Goal: Find specific page/section: Find specific page/section

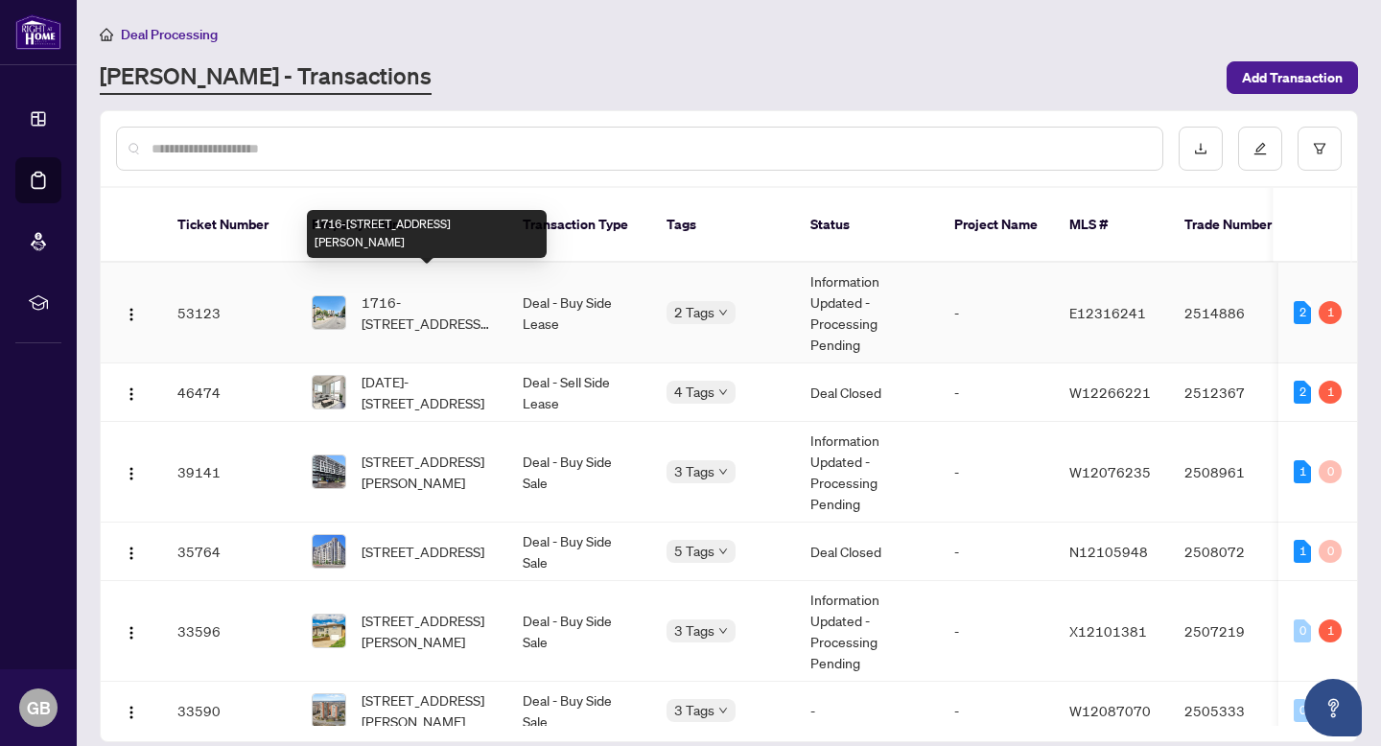
click at [378, 296] on span "1716-[STREET_ADDRESS][PERSON_NAME]" at bounding box center [427, 313] width 130 height 42
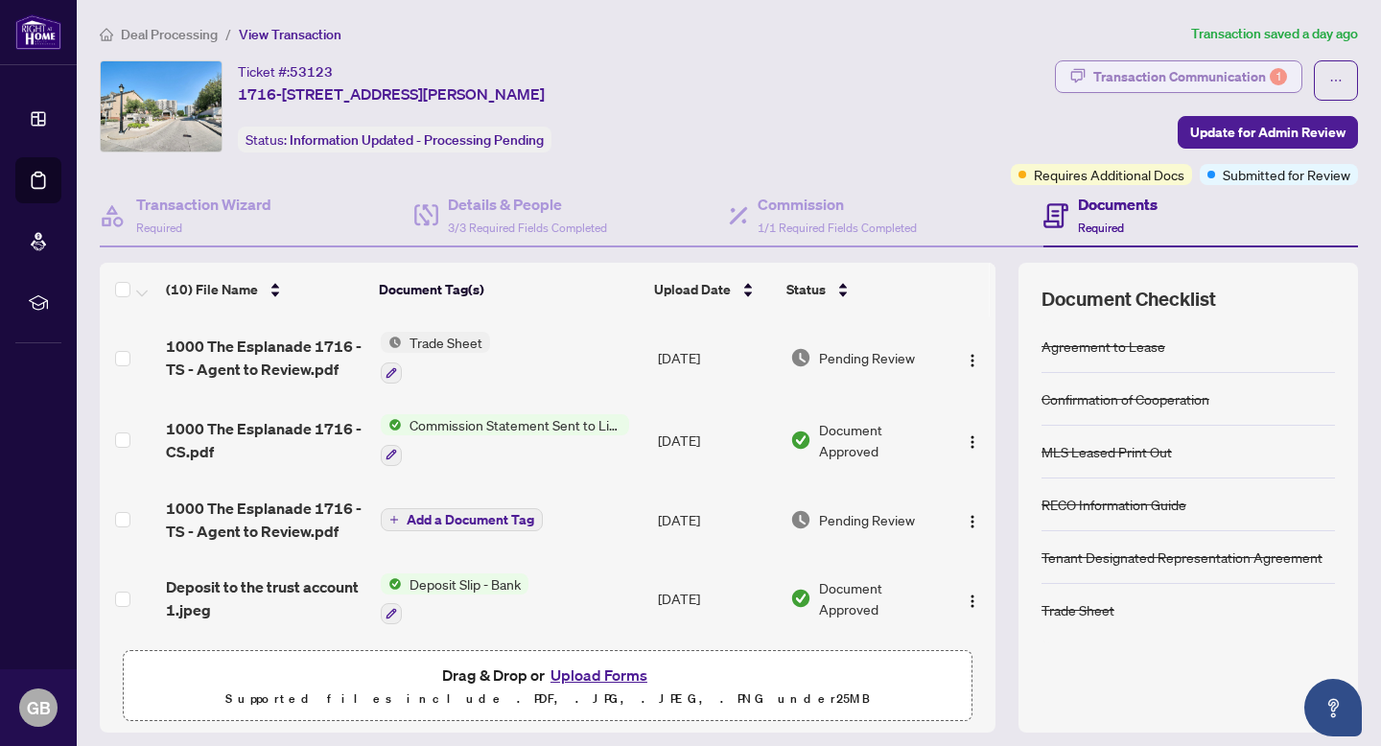
click at [1239, 80] on div "Transaction Communication 1" at bounding box center [1190, 76] width 194 height 31
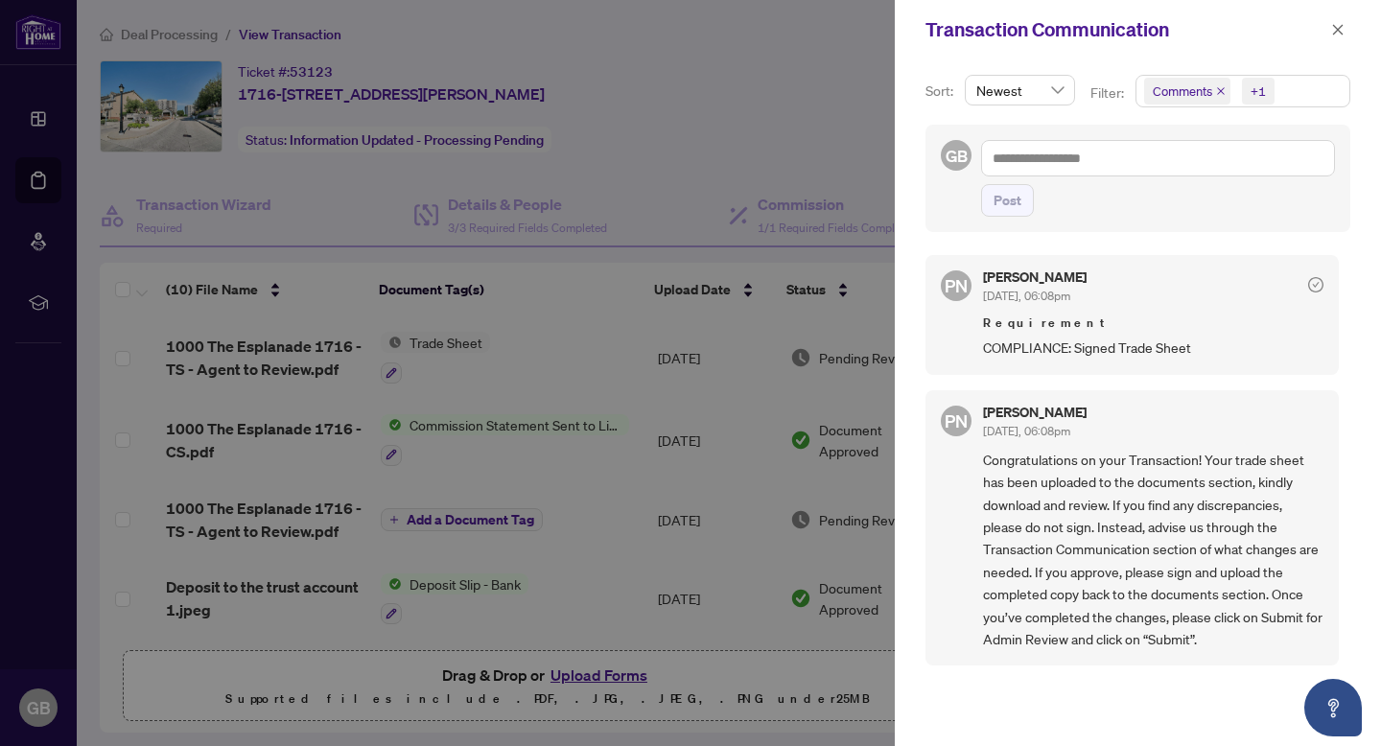
scroll to position [4, 0]
click at [1338, 30] on icon "close" at bounding box center [1338, 29] width 11 height 11
